Goal: Task Accomplishment & Management: Use online tool/utility

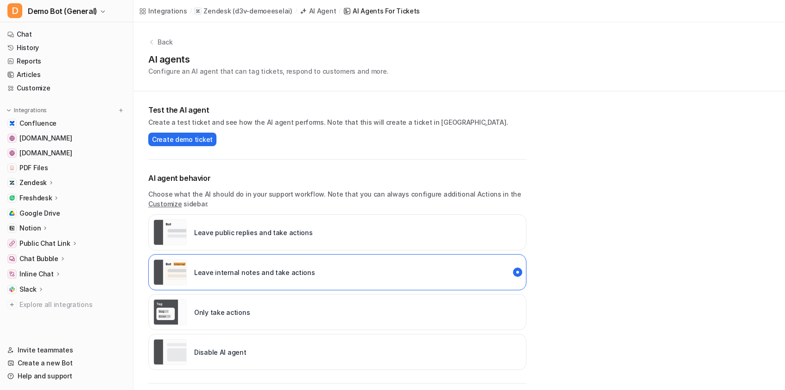
click at [26, 185] on p "Zendesk" at bounding box center [32, 182] width 27 height 9
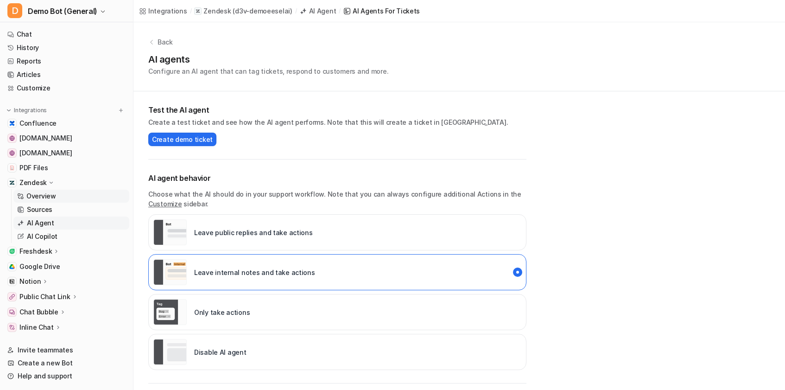
click at [50, 192] on p "Overview" at bounding box center [41, 195] width 30 height 9
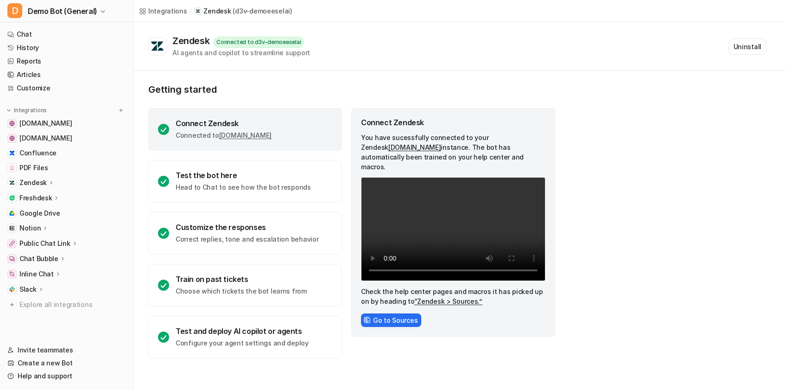
click at [50, 180] on icon at bounding box center [51, 182] width 6 height 7
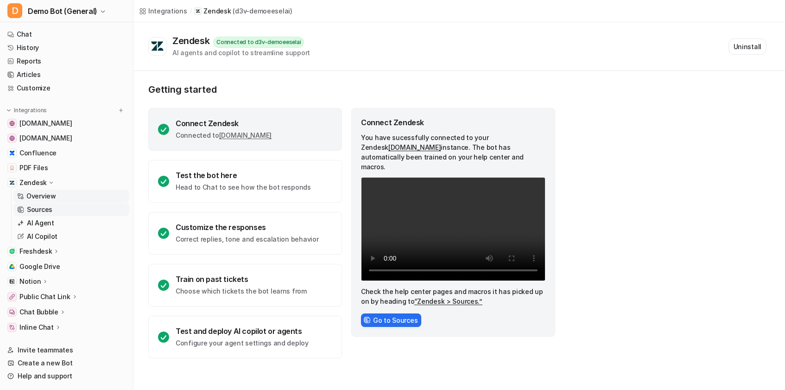
click at [35, 209] on p "Sources" at bounding box center [39, 209] width 25 height 9
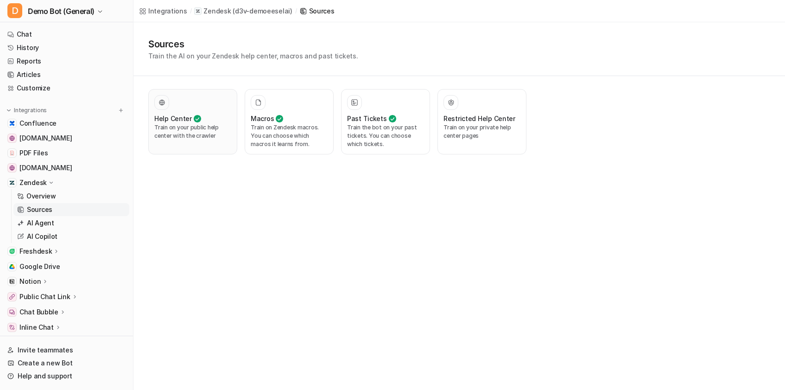
click at [199, 137] on p "Train on your public help center with the crawler" at bounding box center [192, 131] width 77 height 17
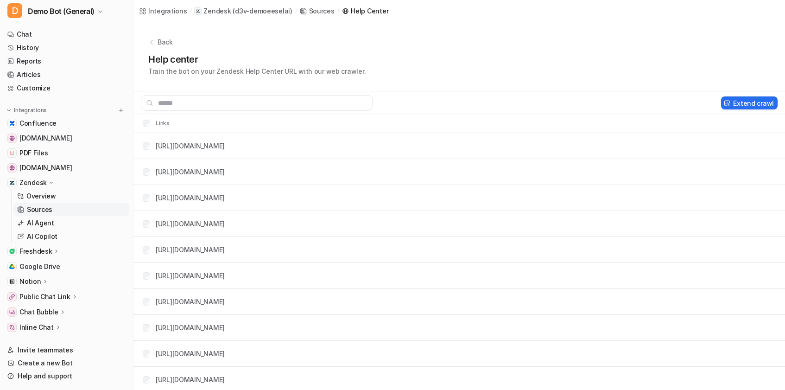
click at [206, 145] on link "[URL][DOMAIN_NAME]" at bounding box center [190, 146] width 69 height 8
click at [164, 48] on div "Back Help center Train the bot on your Zendesk Help Center URL with our web cra…" at bounding box center [458, 56] width 651 height 69
click at [164, 42] on p "Back" at bounding box center [165, 42] width 15 height 10
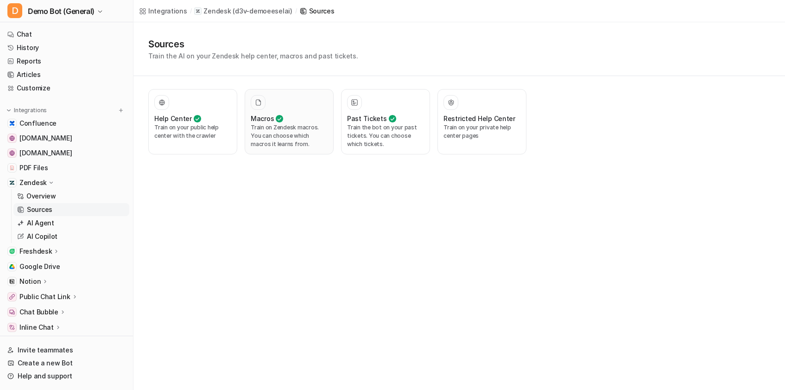
click at [278, 125] on p "Train on Zendesk macros. You can choose which macros it learns from." at bounding box center [289, 135] width 77 height 25
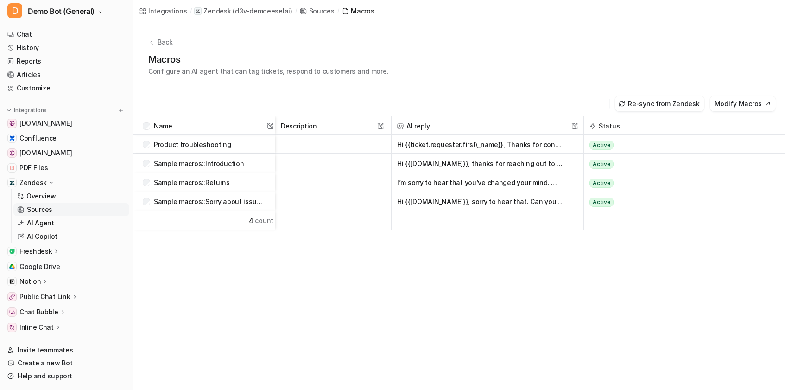
click at [258, 13] on p "( d3v-demoeeselai )" at bounding box center [262, 10] width 59 height 9
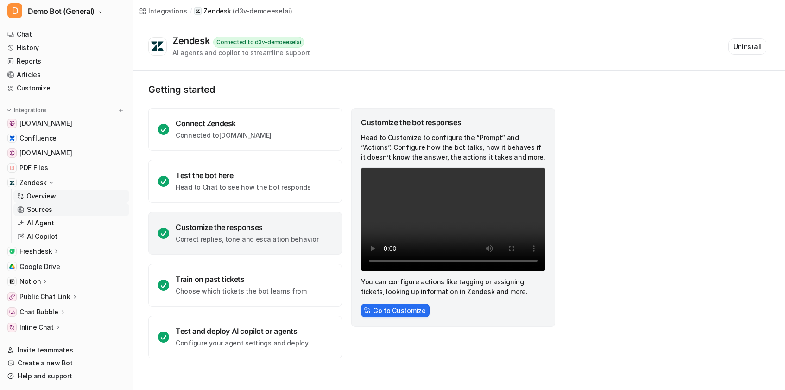
click at [62, 209] on link "Sources" at bounding box center [71, 209] width 116 height 13
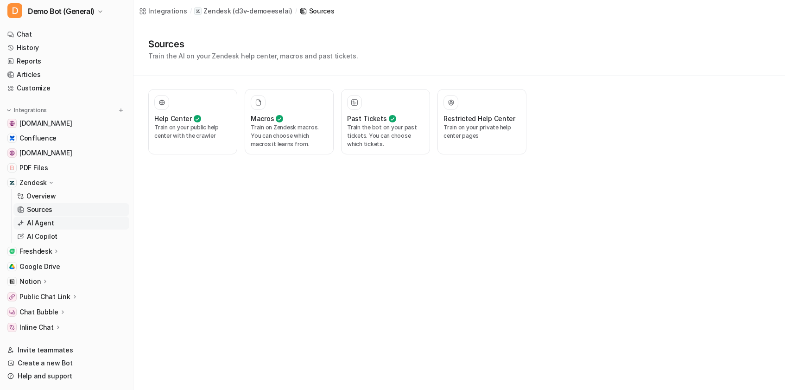
click at [60, 221] on link "AI Agent" at bounding box center [71, 222] width 116 height 13
